Goal: Information Seeking & Learning: Learn about a topic

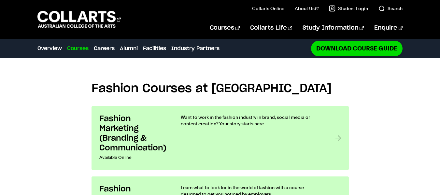
scroll to position [486, 0]
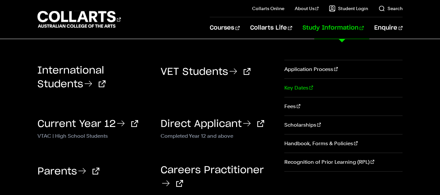
click at [299, 88] on link "Key Dates" at bounding box center [343, 88] width 118 height 18
click at [299, 71] on link "Application Process" at bounding box center [343, 69] width 118 height 18
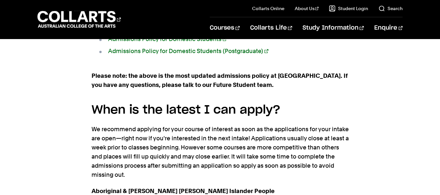
scroll to position [684, 0]
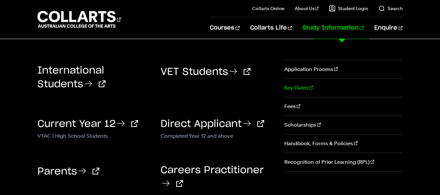
click at [298, 88] on link "Key Dates" at bounding box center [343, 88] width 118 height 18
click at [302, 88] on link "Key Dates" at bounding box center [343, 88] width 118 height 18
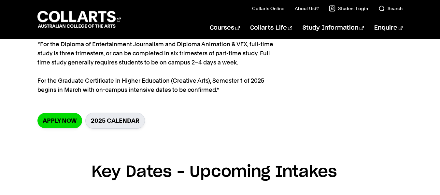
scroll to position [130, 0]
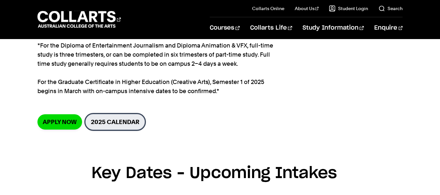
click at [120, 123] on link "2025 Calendar" at bounding box center [115, 122] width 60 height 16
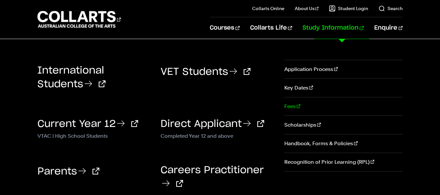
click at [289, 106] on link "Fees" at bounding box center [343, 106] width 118 height 18
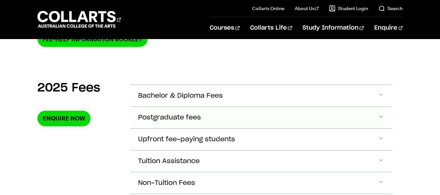
scroll to position [228, 0]
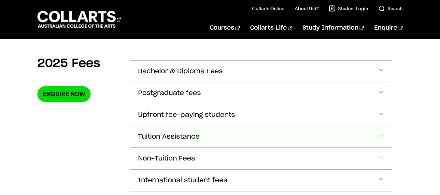
click at [382, 76] on span "Accordion Section" at bounding box center [381, 71] width 7 height 8
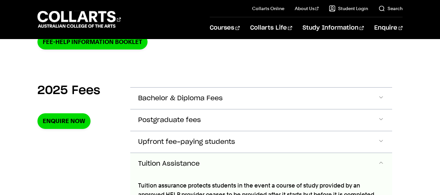
scroll to position [197, 0]
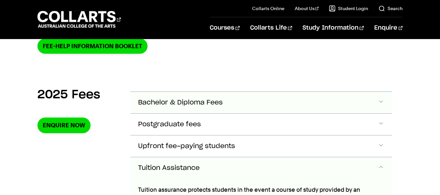
click at [383, 104] on span "Accordion Section" at bounding box center [381, 102] width 7 height 8
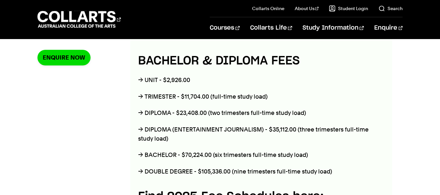
scroll to position [295, 0]
